Goal: Check status: Check status

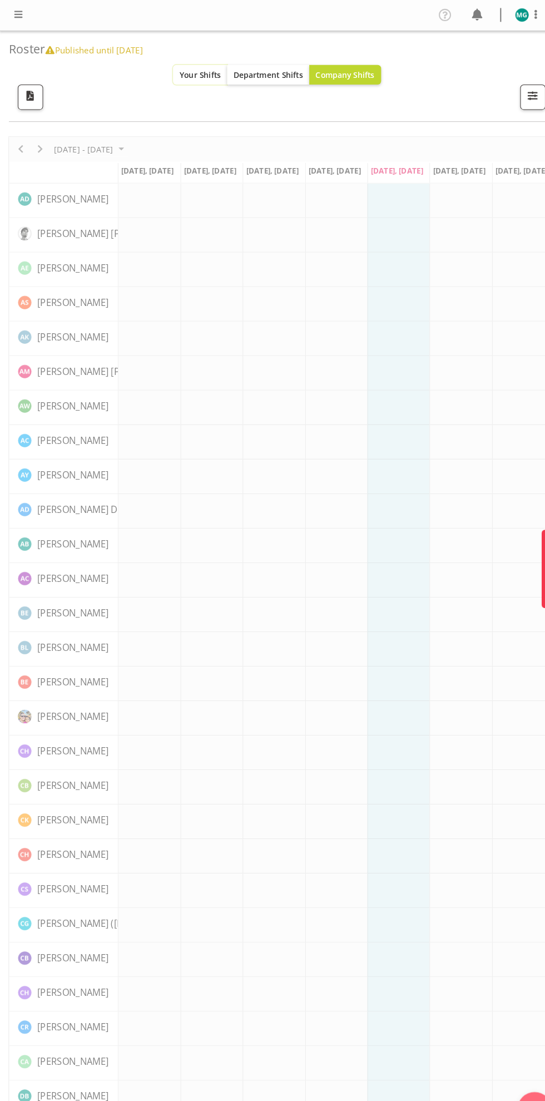
click at [195, 72] on span "Your Shifts" at bounding box center [194, 72] width 40 height 11
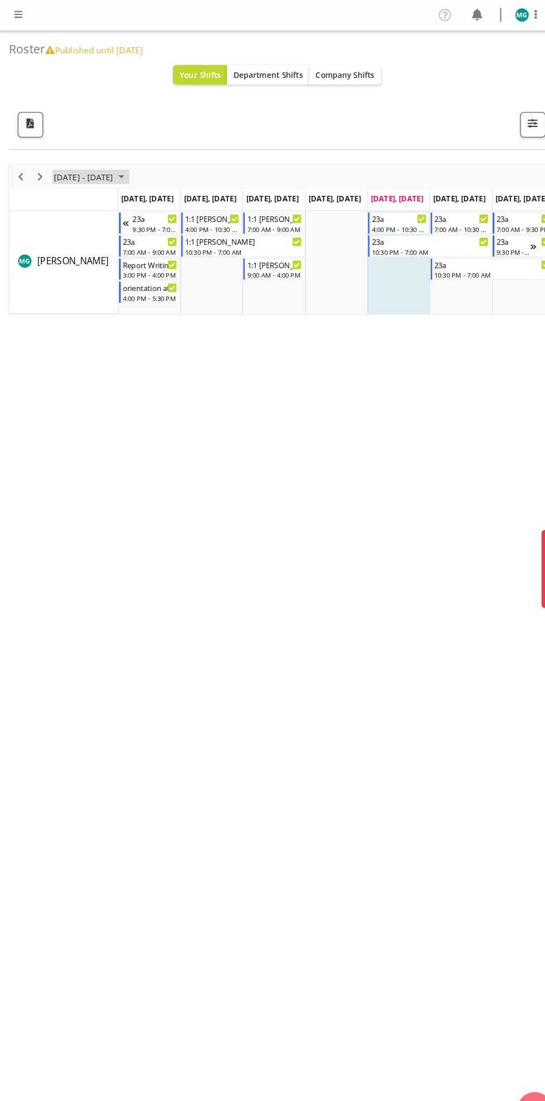
click at [56, 167] on span "October 06 - 12, 2025" at bounding box center [81, 171] width 60 height 14
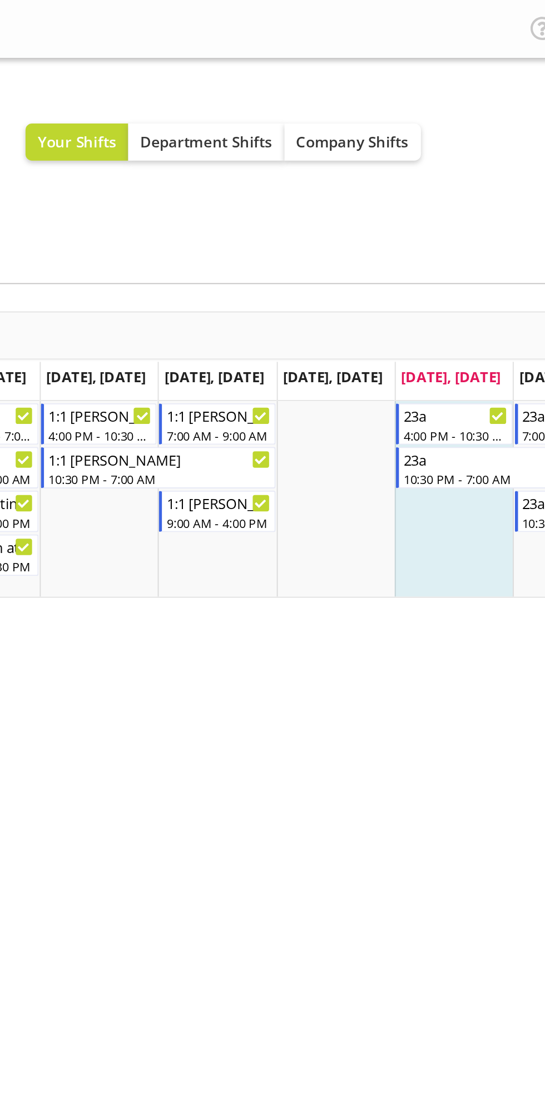
click at [271, 118] on div "All Locations Clear 1.241 Edmonton Road 1/20 Sturges Road, Henderson 12b Colett…" at bounding box center [268, 120] width 520 height 24
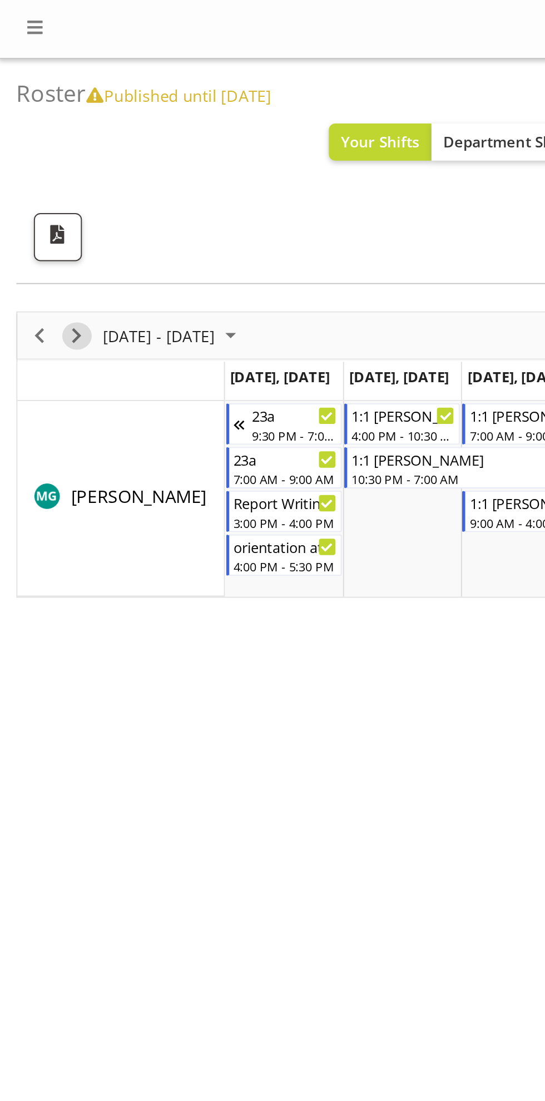
click at [42, 171] on span "Next" at bounding box center [38, 171] width 13 height 14
